Goal: Information Seeking & Learning: Learn about a topic

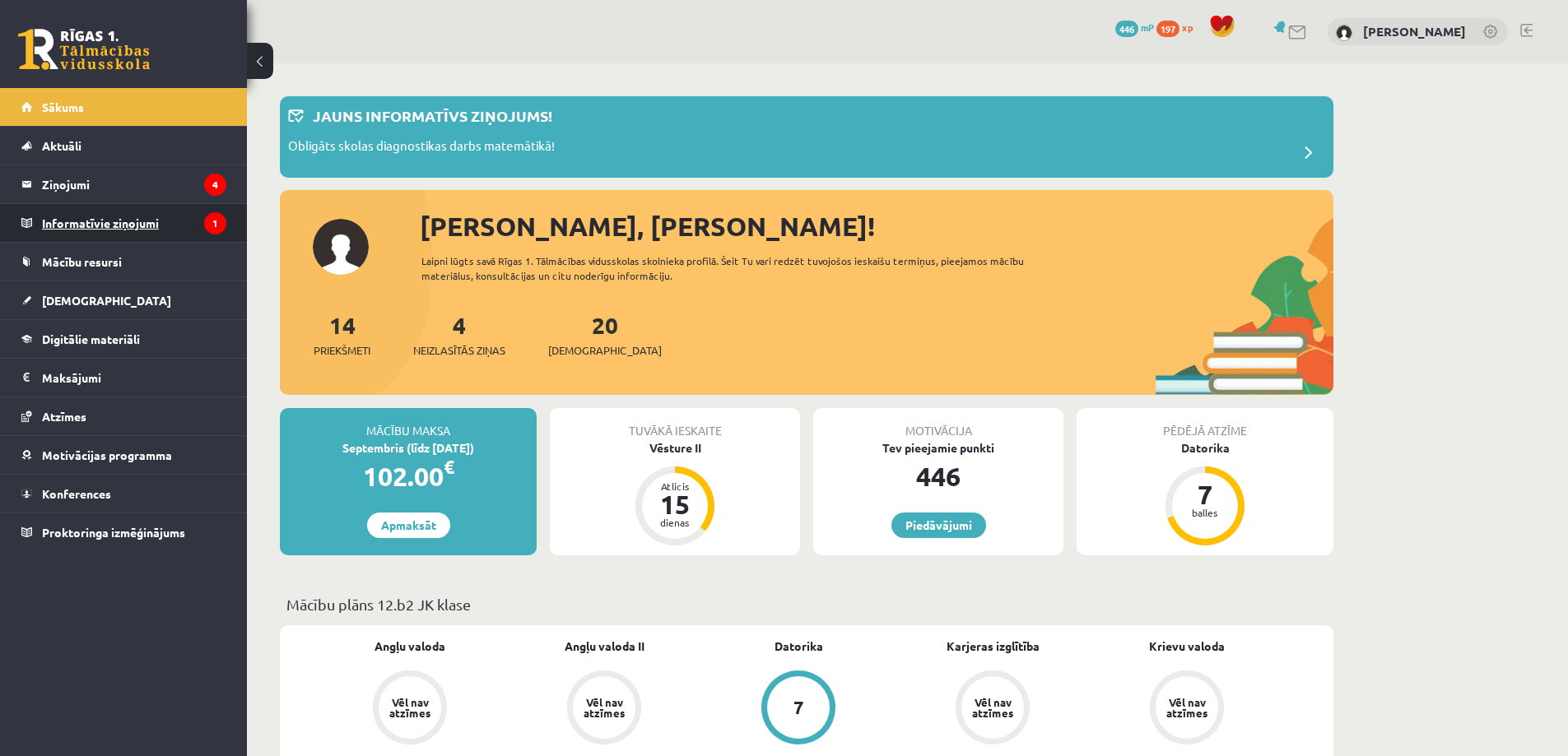
click at [113, 236] on legend "Informatīvie ziņojumi 1" at bounding box center [134, 223] width 185 height 38
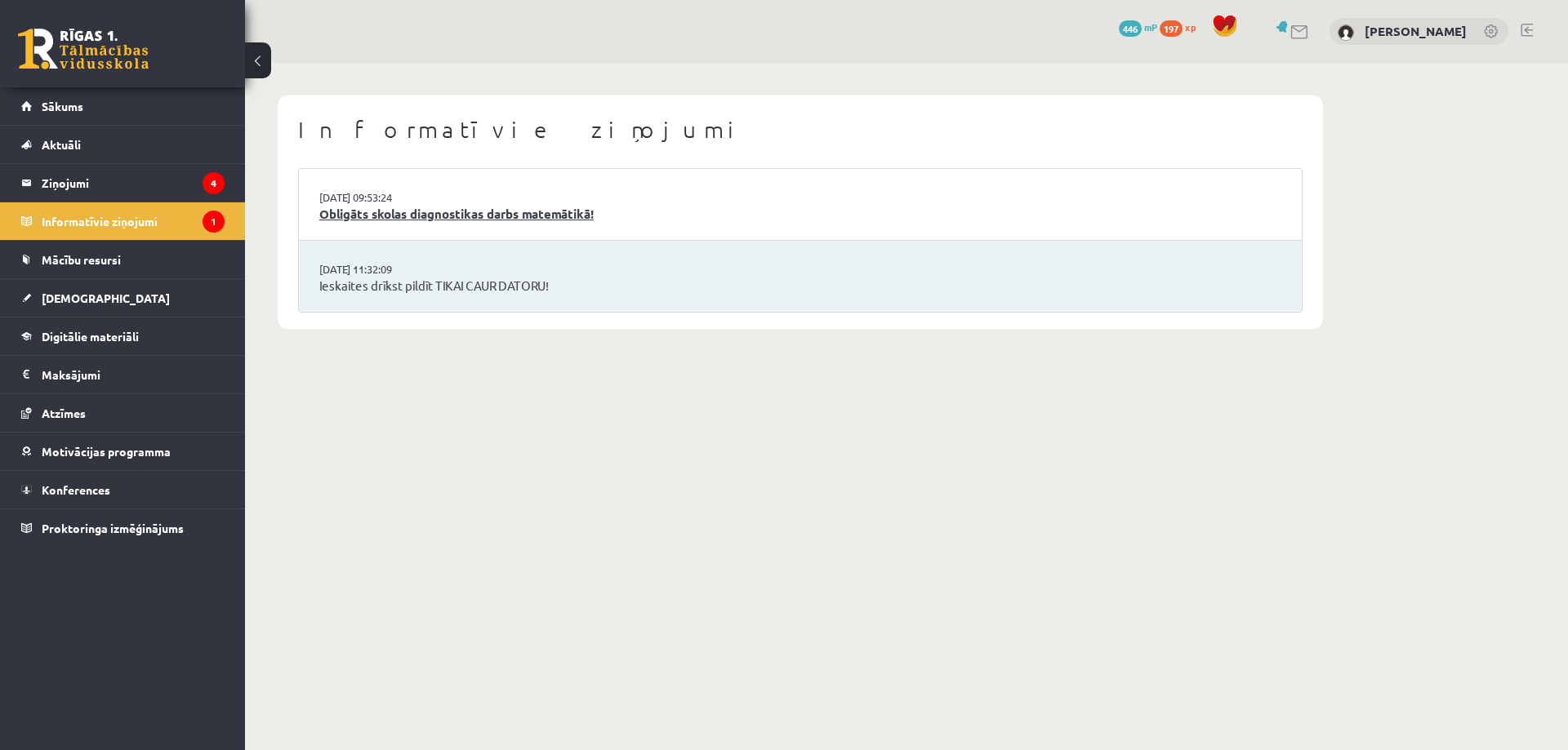
click at [544, 212] on link "Obligāts skolas diagnostikas darbs matemātikā!" at bounding box center [800, 214] width 962 height 19
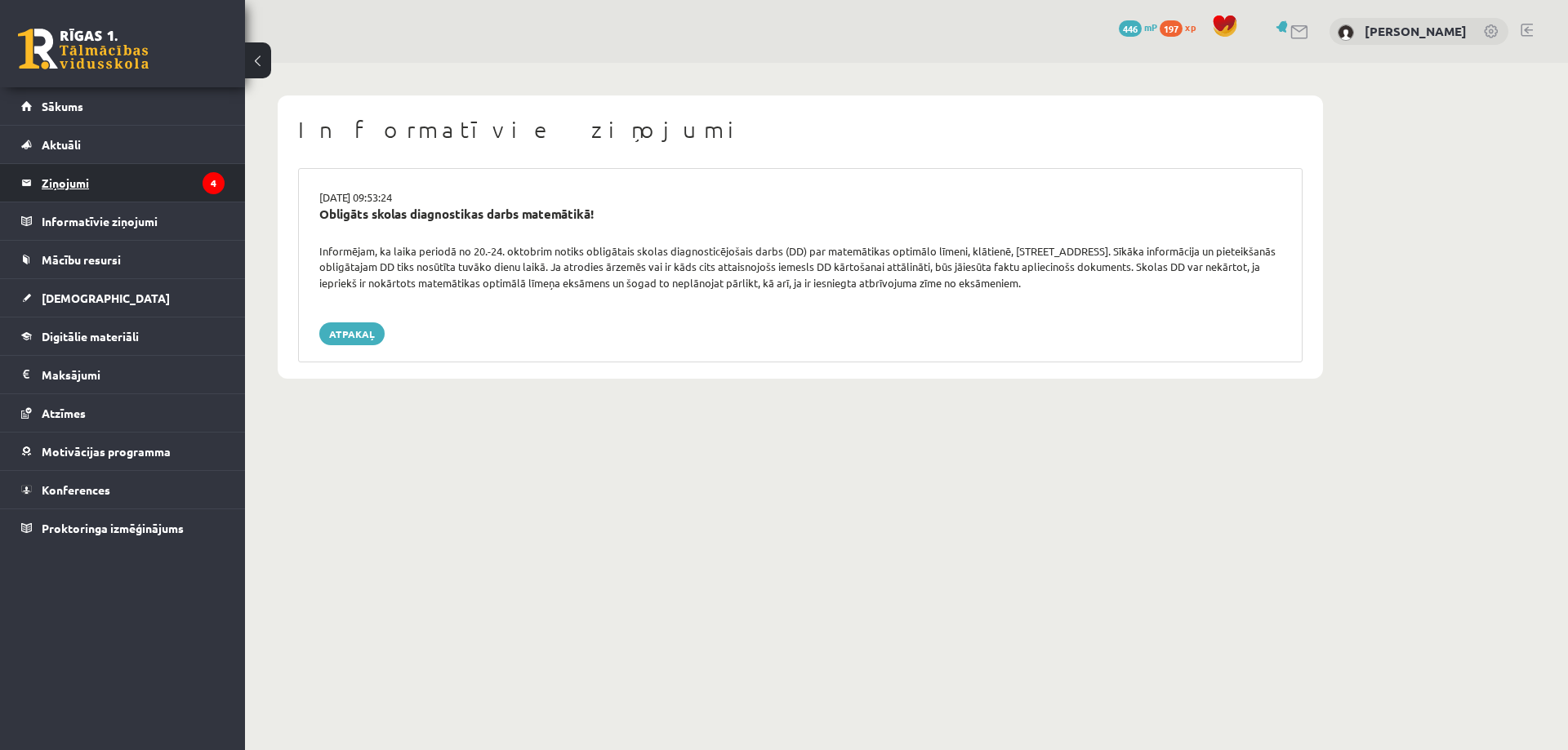
click at [107, 188] on legend "Ziņojumi 4" at bounding box center [133, 183] width 183 height 38
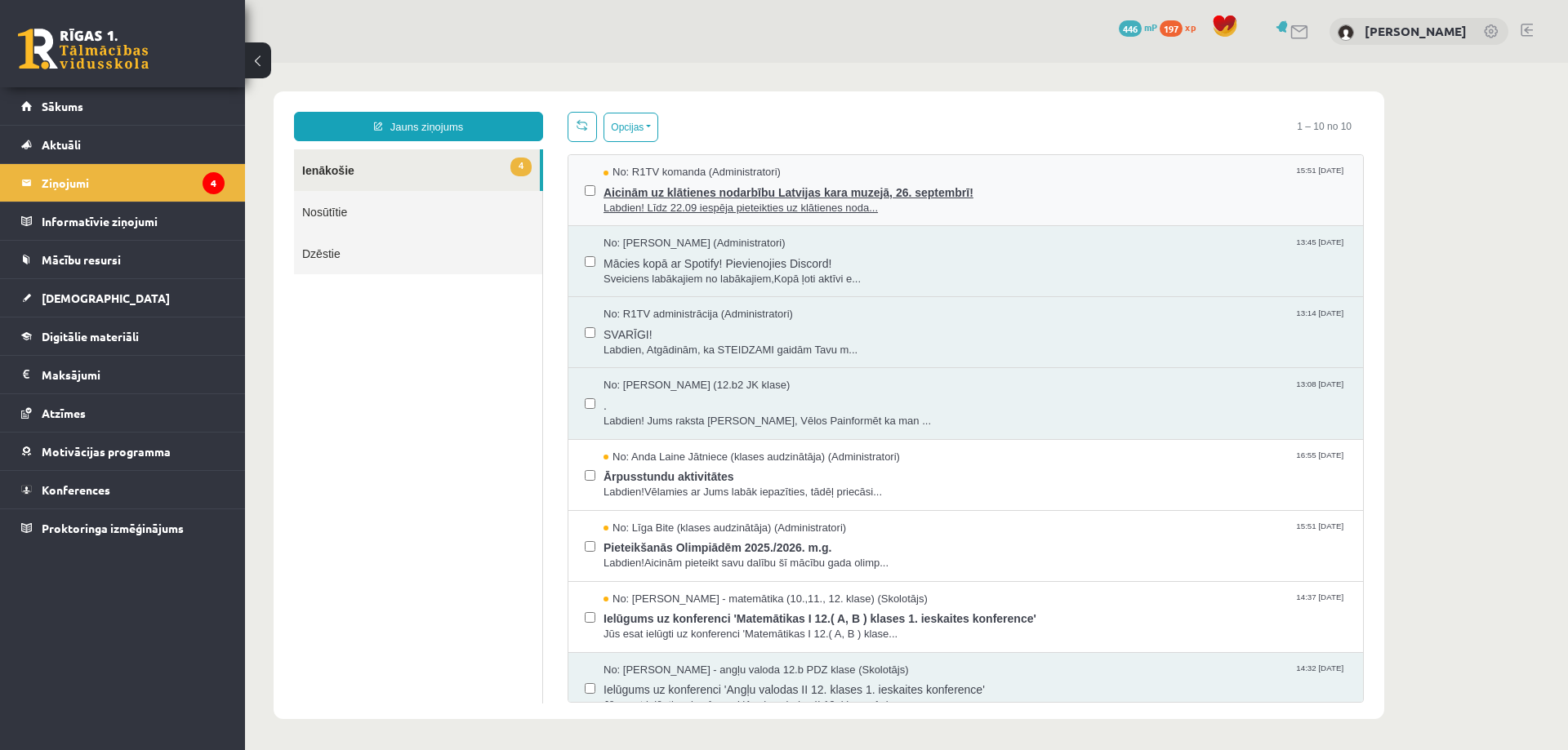
click at [934, 209] on span "Labdien! Līdz 22.09 iespēja pieteikties uz klātienes noda..." at bounding box center [975, 209] width 743 height 16
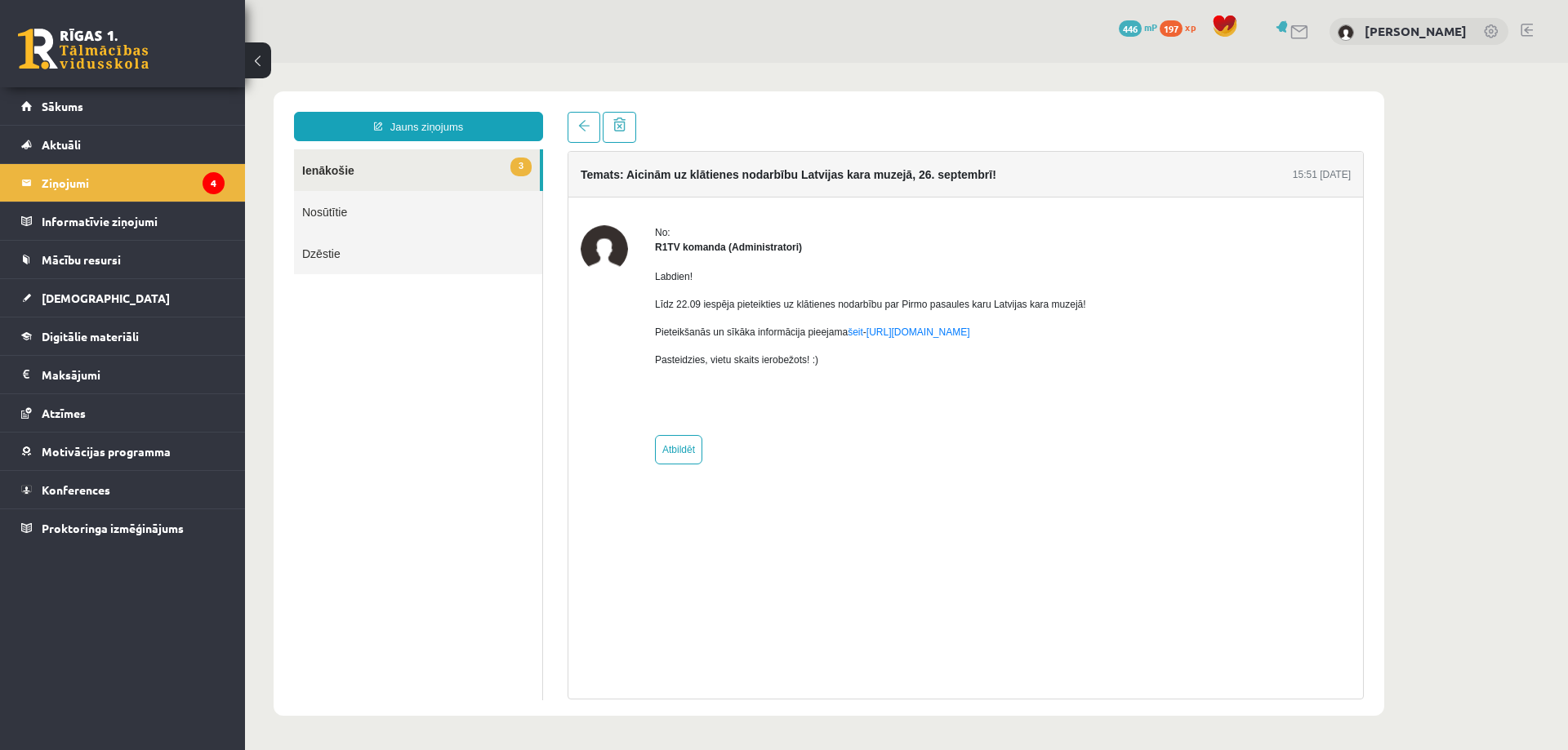
drag, startPoint x: 656, startPoint y: 306, endPoint x: 1120, endPoint y: 294, distance: 464.2
click at [1120, 294] on div "No: R1TV komanda (Administratori) Labdien! Līdz 22.09 iespēja pieteikties uz kl…" at bounding box center [965, 344] width 770 height 239
click at [1110, 275] on div at bounding box center [1110, 275] width 0 height 0
click at [1032, 716] on div "Close" at bounding box center [906, 716] width 1266 height 0
drag, startPoint x: 652, startPoint y: 336, endPoint x: 838, endPoint y: 363, distance: 187.9
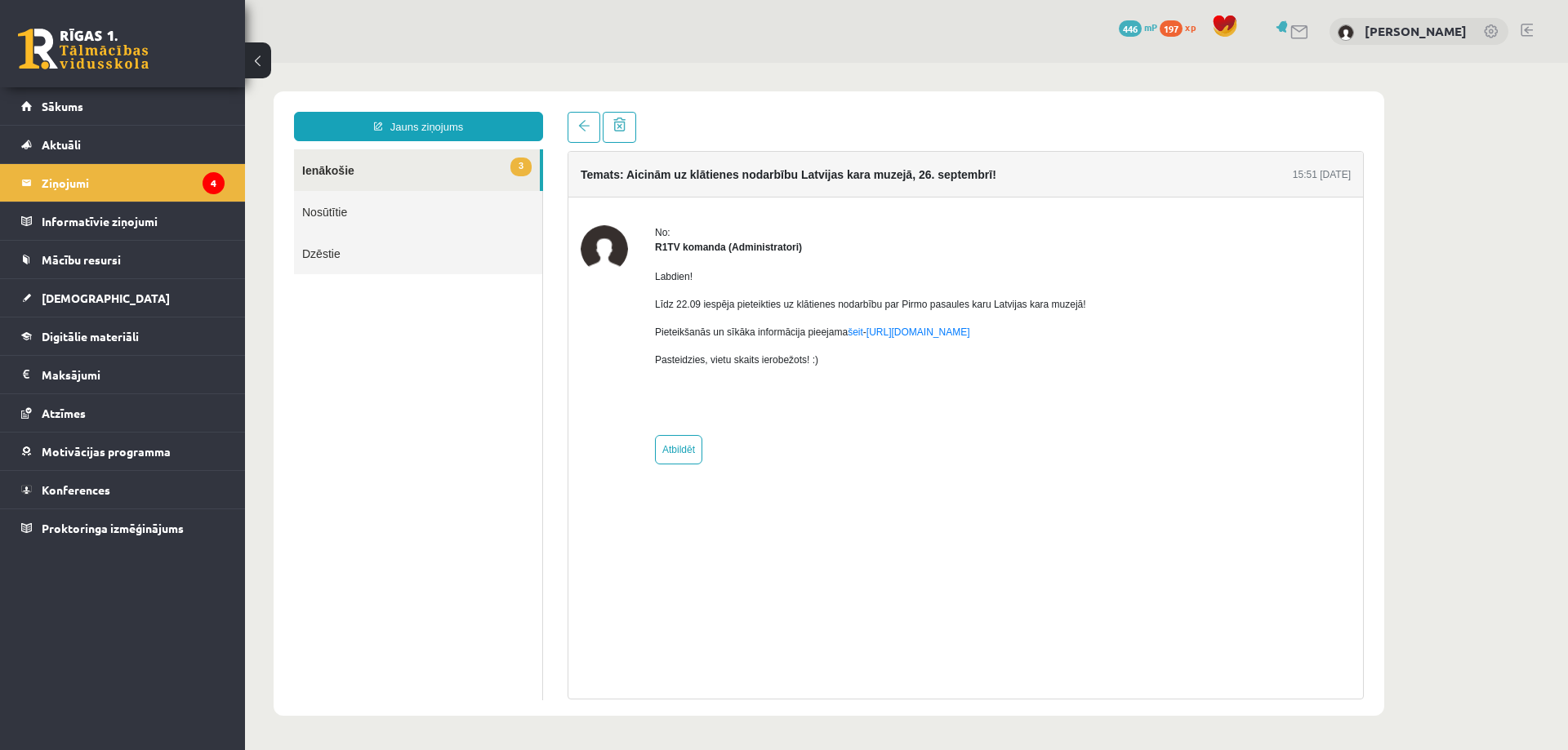
click at [838, 363] on div "No: R1TV komanda (Administratori) Labdien! Līdz 22.09 iespēja pieteikties uz kl…" at bounding box center [965, 344] width 770 height 239
click at [828, 368] on div at bounding box center [828, 368] width 0 height 0
click at [1003, 716] on div "Close" at bounding box center [906, 716] width 1266 height 0
click at [1094, 480] on div "No: R1TV komanda (Administratori) Labdien! Līdz 22.09 iespēja pieteikties uz kl…" at bounding box center [965, 344] width 795 height 294
click at [951, 332] on link "https://eskola.r1tv.lv/campaign/35" at bounding box center [918, 333] width 104 height 12
